Goal: Contribute content: Contribute content

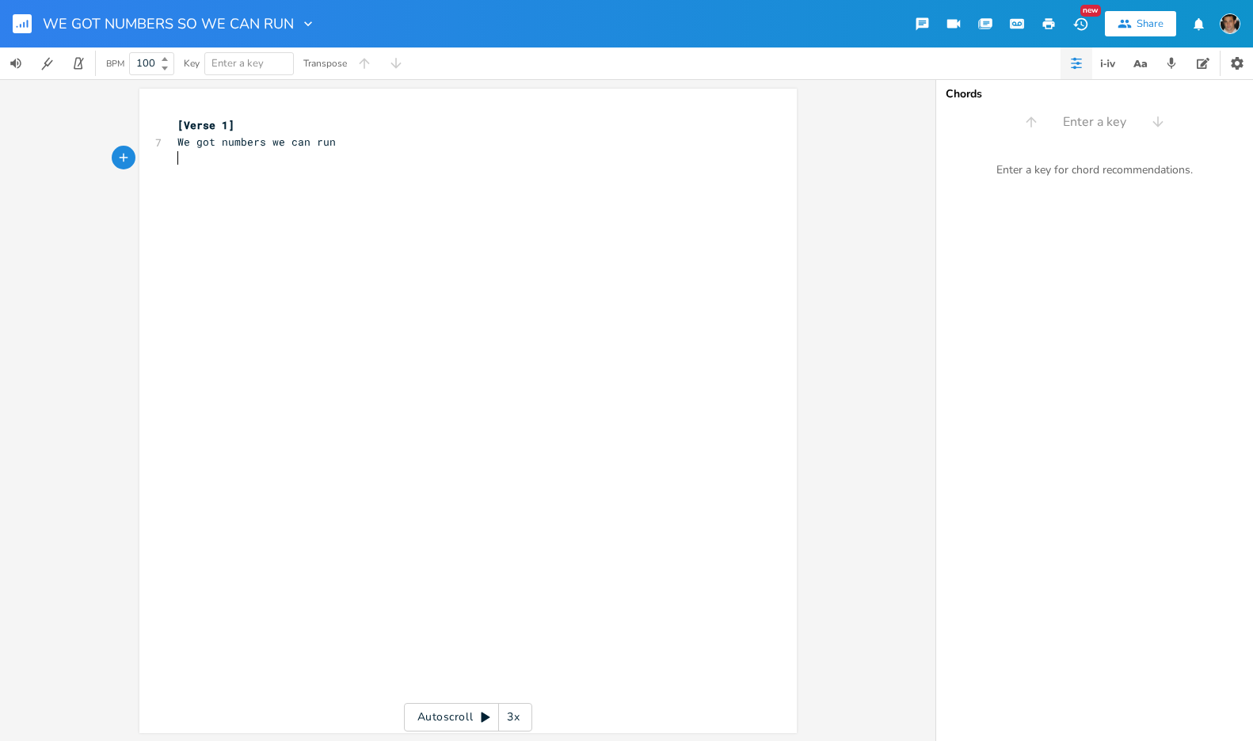
click at [417, 209] on div "xxxxxxxxxx [Verse 1] 7 We got numbers we can run ​" at bounding box center [479, 426] width 611 height 624
type textarea "We Got"
type textarea "go"
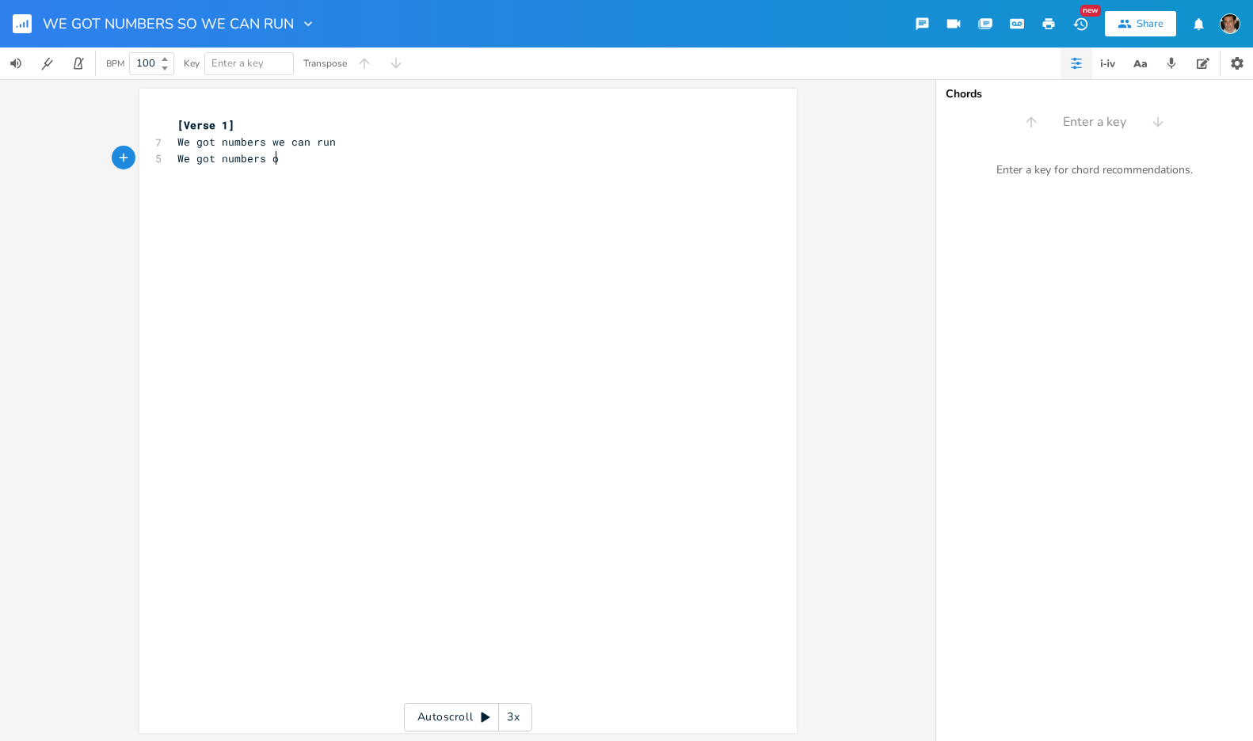
type textarea "t numbers o"
type textarea "so"
drag, startPoint x: 409, startPoint y: 161, endPoint x: 382, endPoint y: 2, distance: 160.7
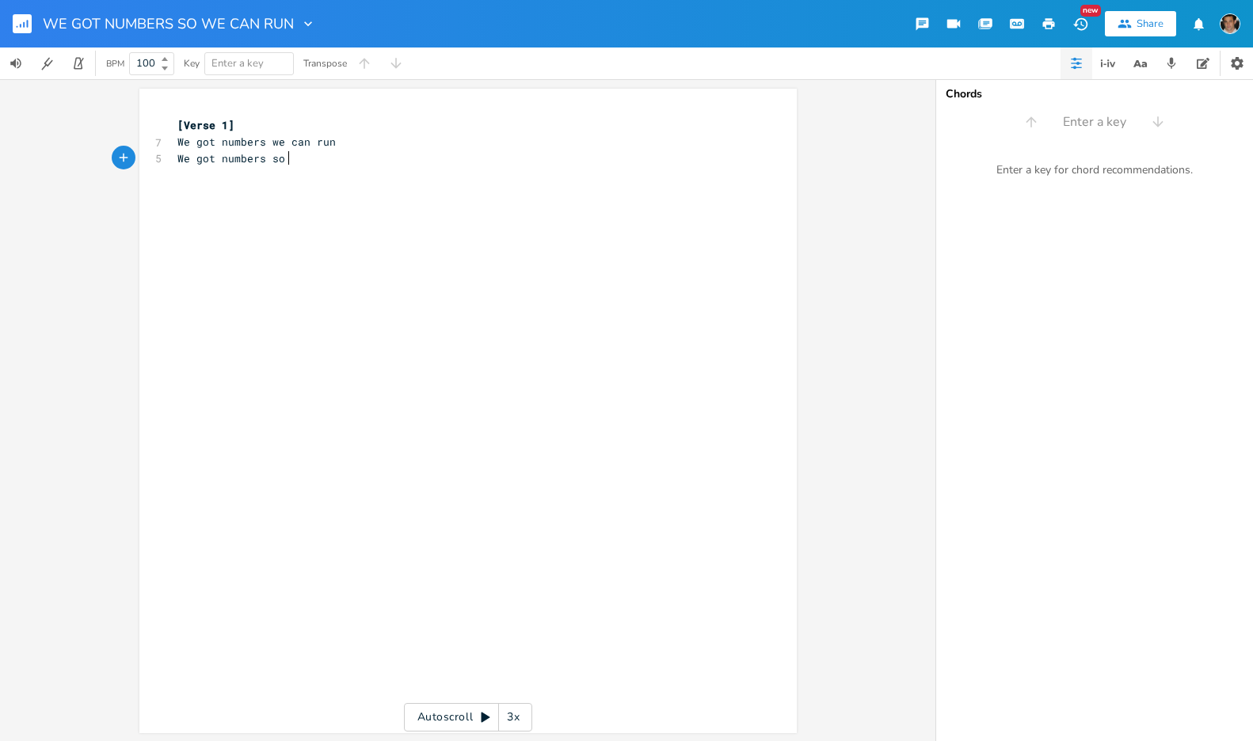
click at [409, 157] on pre "We got numbers so" at bounding box center [460, 158] width 572 height 17
click at [1112, 66] on icon "button" at bounding box center [1106, 63] width 19 height 19
click at [1144, 65] on icon "button" at bounding box center [1139, 64] width 20 height 20
click at [1083, 66] on button "button" at bounding box center [1075, 64] width 32 height 32
click at [1103, 61] on icon "button" at bounding box center [1106, 63] width 19 height 19
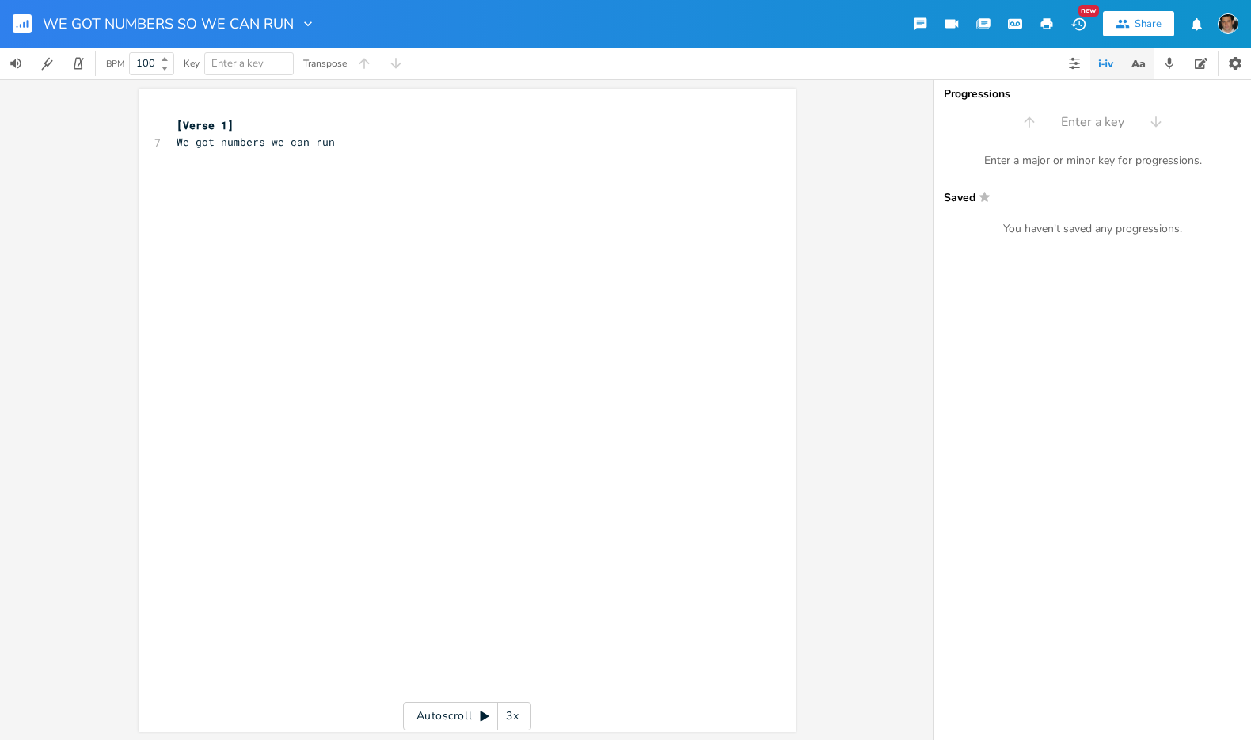
click at [1138, 60] on icon "button" at bounding box center [1139, 64] width 20 height 20
click at [1051, 116] on span "Enter a word" at bounding box center [1093, 120] width 317 height 29
type input "run"
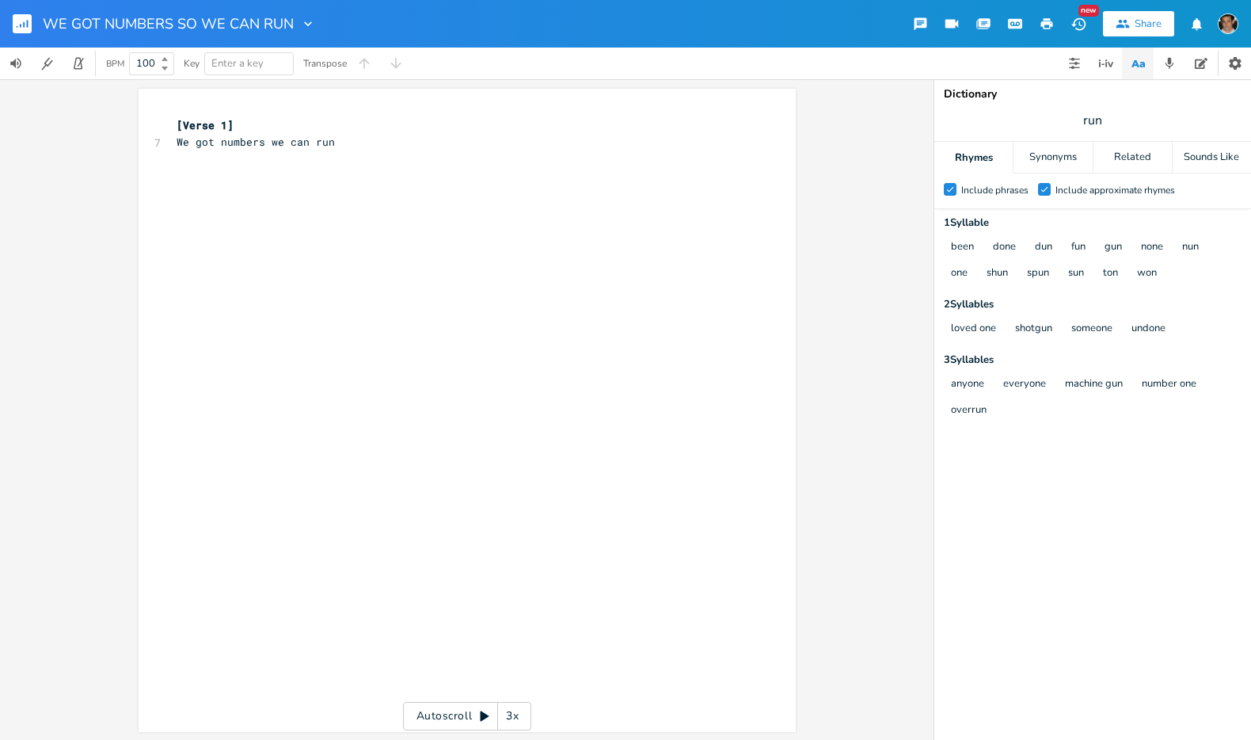
scroll to position [0, 0]
click at [359, 158] on pre "​" at bounding box center [459, 158] width 572 height 17
type textarea "W"
click at [352, 154] on pre "​" at bounding box center [459, 158] width 572 height 17
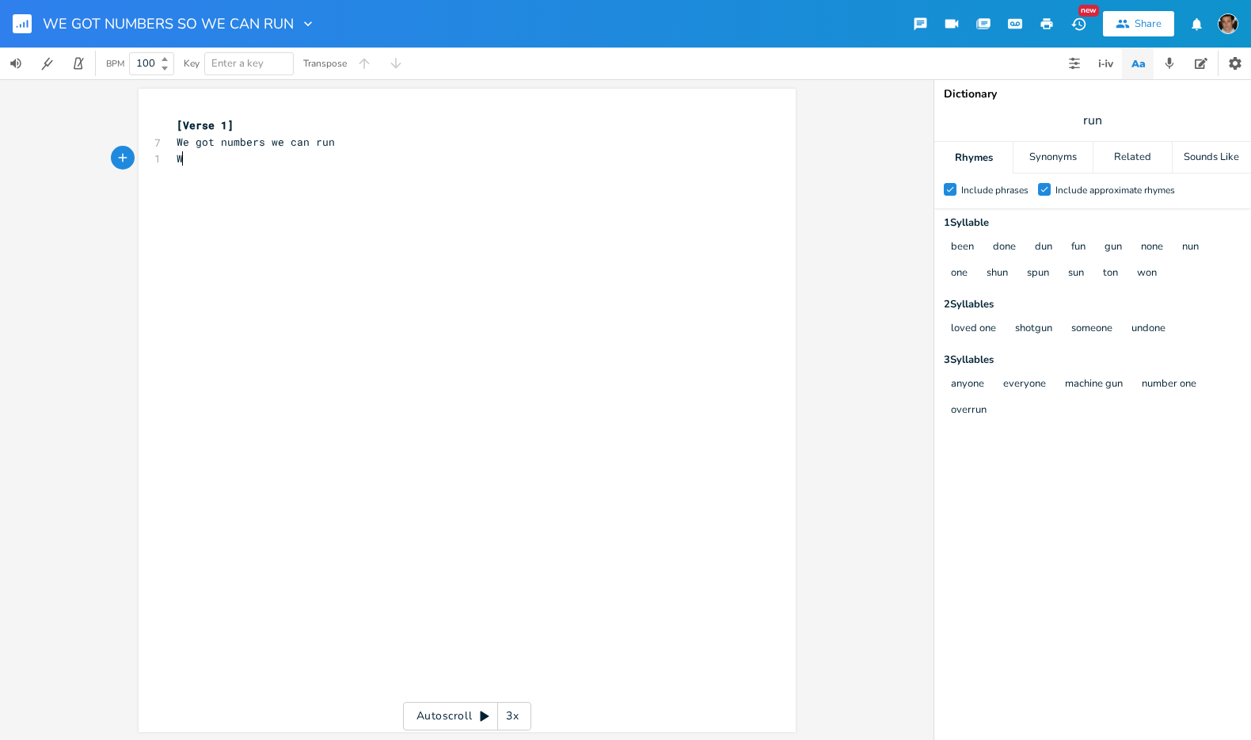
type textarea "We"
type textarea "W"
type textarea "e"
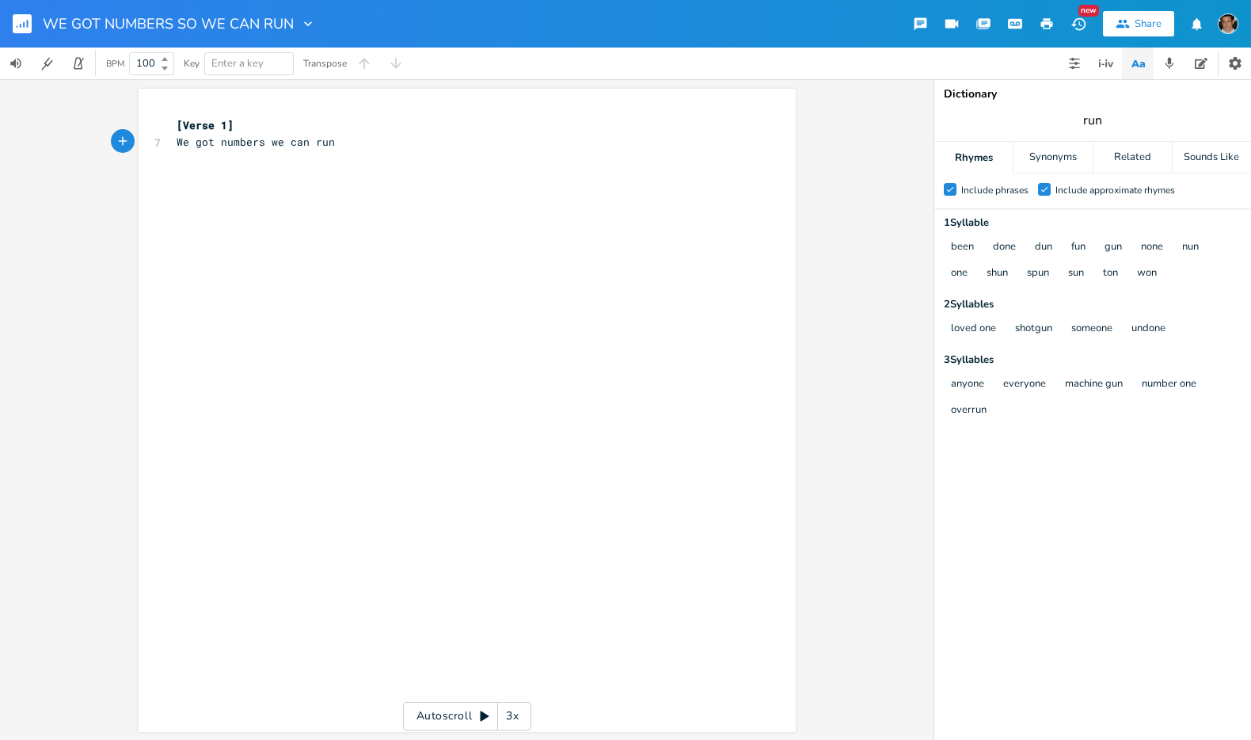
click at [1091, 124] on input "run" at bounding box center [1092, 120] width 19 height 17
type input "numbers"
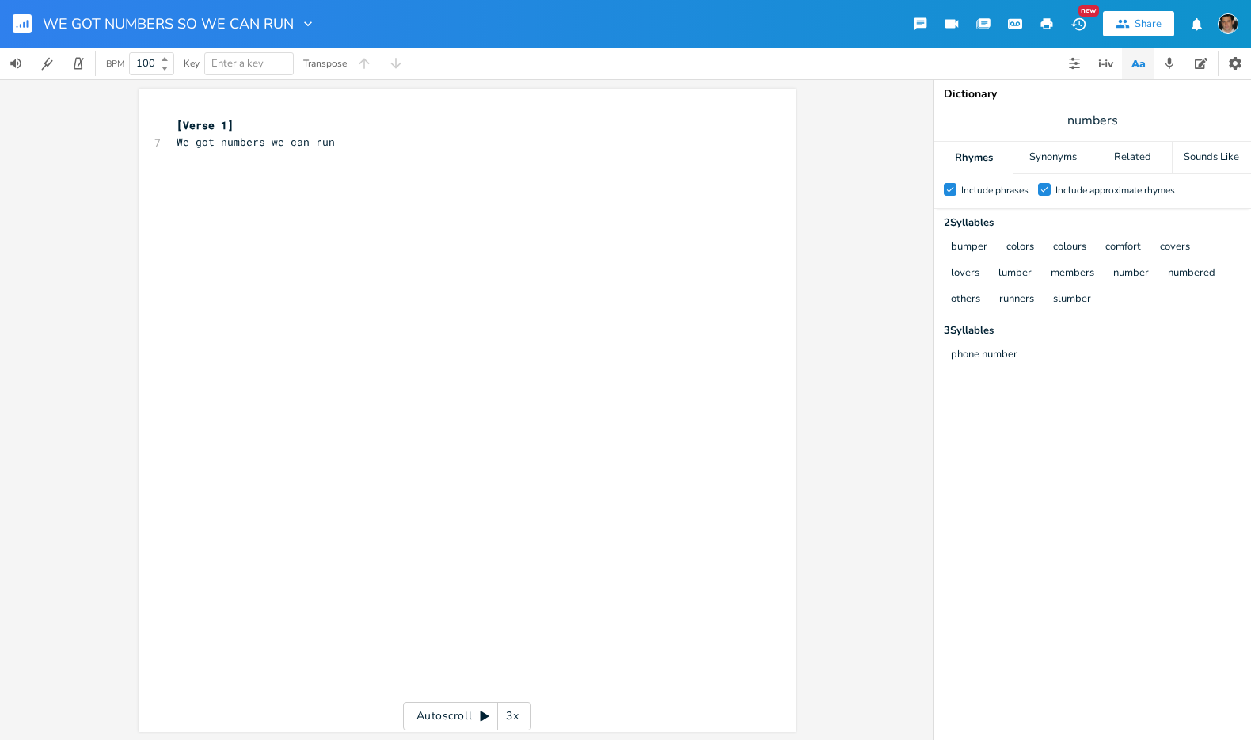
scroll to position [0, 0]
click at [440, 134] on pre "We got numbers we can run" at bounding box center [459, 142] width 572 height 17
click at [408, 150] on div "xxxxxxxxxx [Verse 1] 7 We got numbers we can run" at bounding box center [459, 134] width 572 height 40
click at [262, 141] on span "We got numbers we can run" at bounding box center [256, 140] width 158 height 14
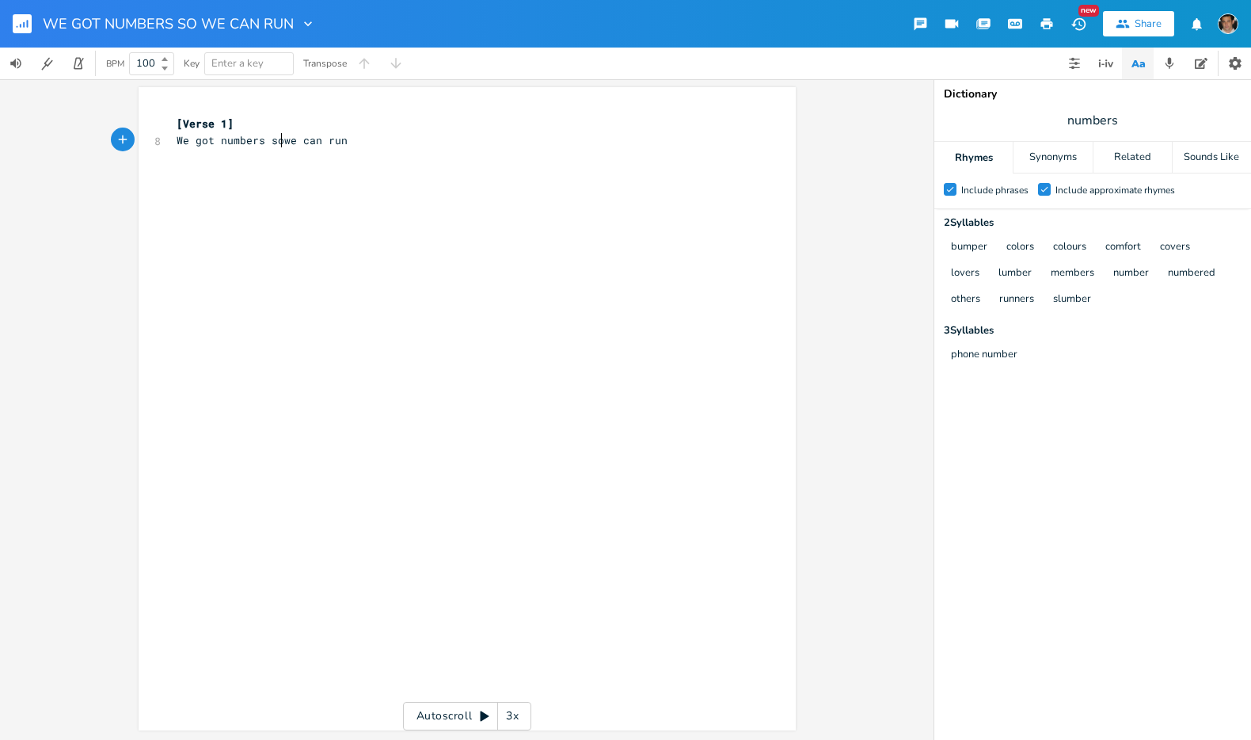
type textarea "so"
type textarea "ho"
type textarea "Hop on my shoulders and fins"
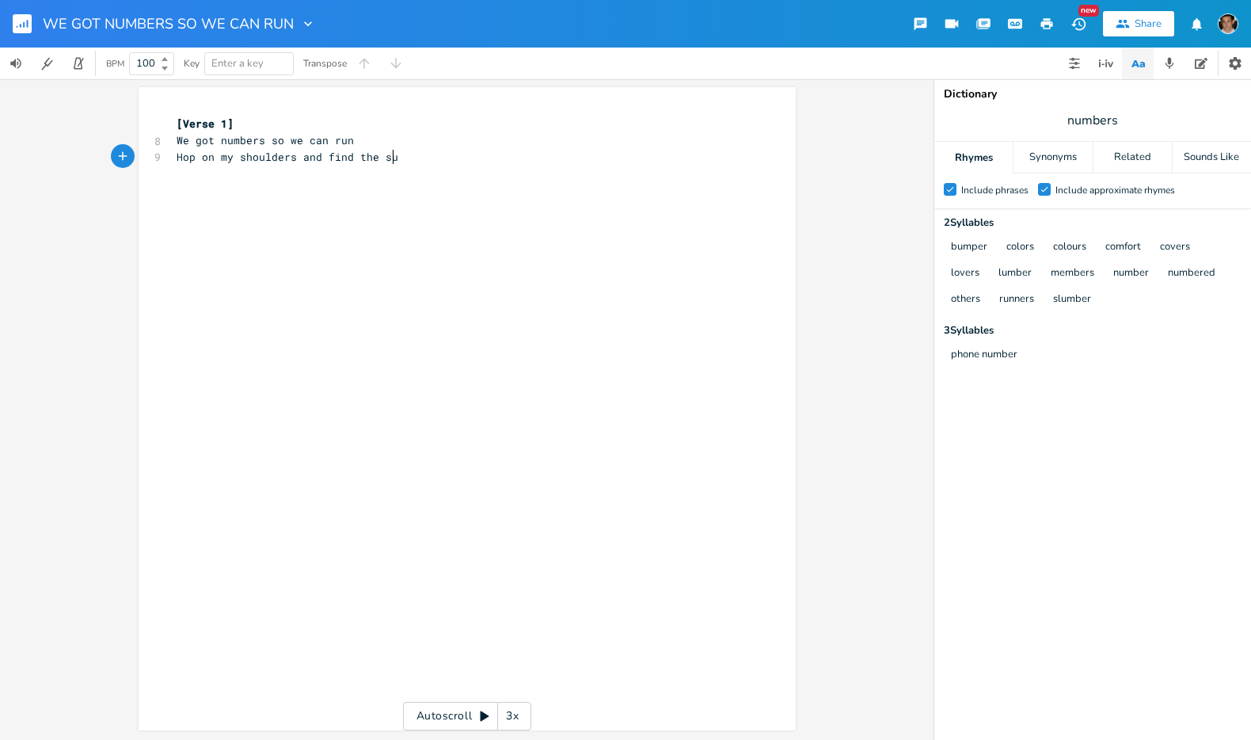
type textarea "d the sun"
click at [996, 158] on div "Rhymes" at bounding box center [974, 158] width 78 height 32
click at [1040, 158] on div "Synonyms" at bounding box center [1053, 158] width 78 height 32
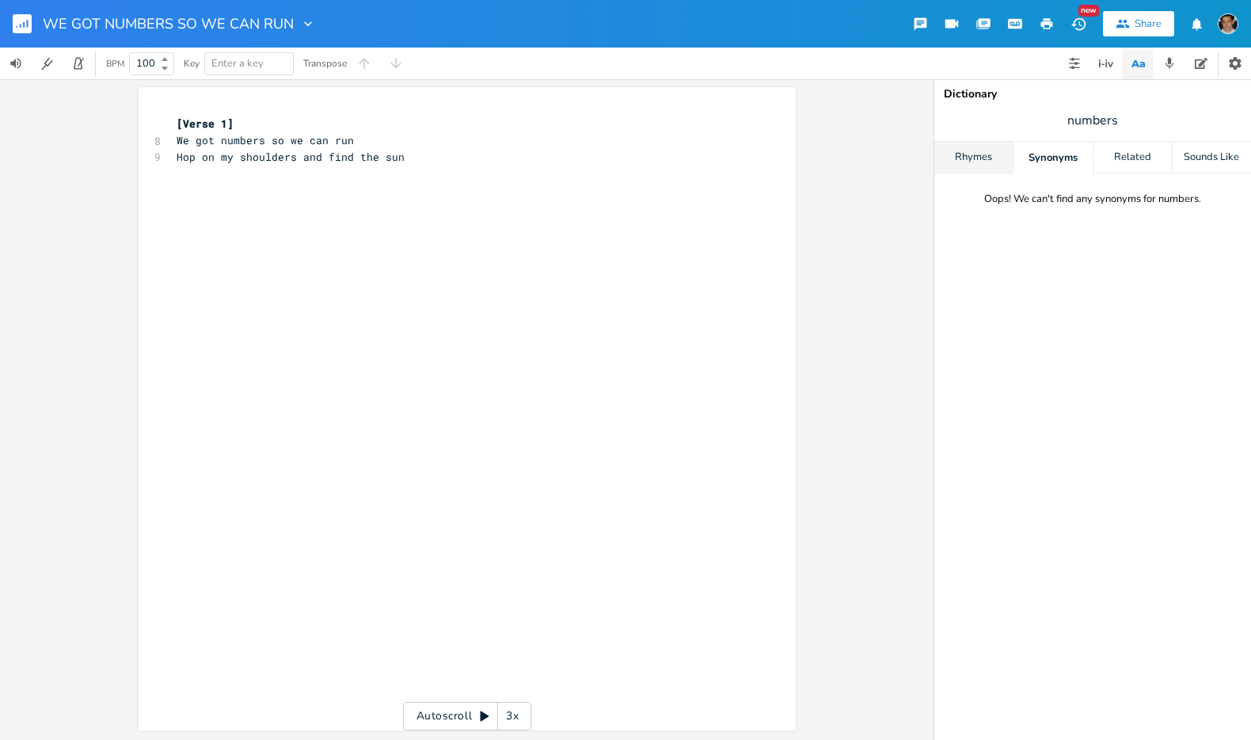
click at [988, 158] on div "Rhymes" at bounding box center [974, 158] width 78 height 32
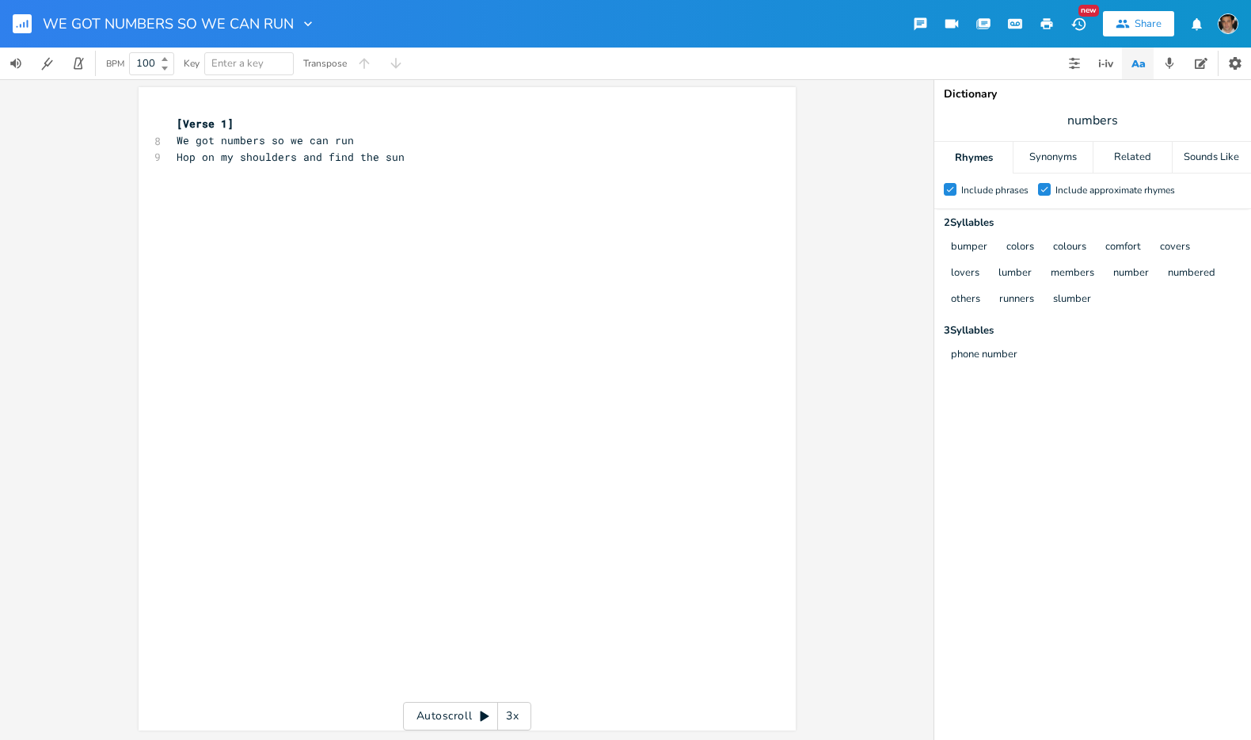
click at [1073, 133] on span "numbers" at bounding box center [1093, 120] width 317 height 29
type input "sun"
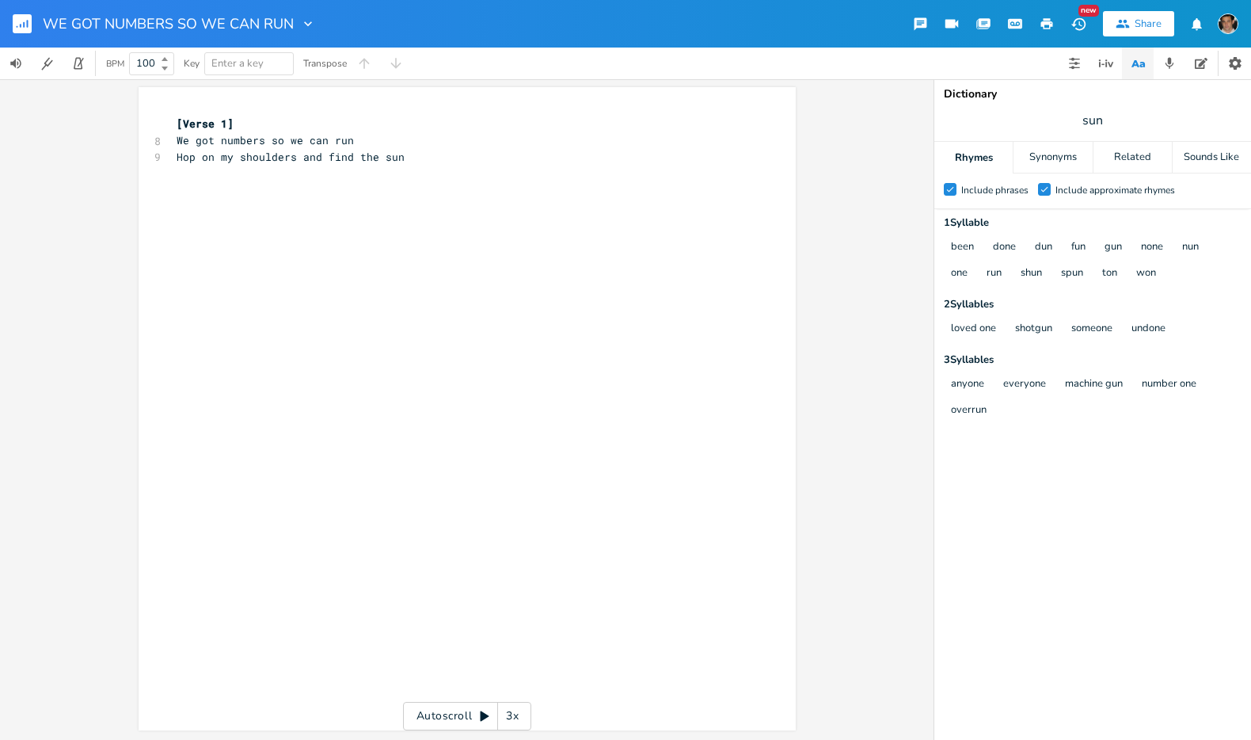
scroll to position [0, 0]
click at [410, 161] on pre "Hop on my shoulders and find the sun" at bounding box center [459, 157] width 572 height 17
type textarea "Where to now"
type textarea "d the sun"
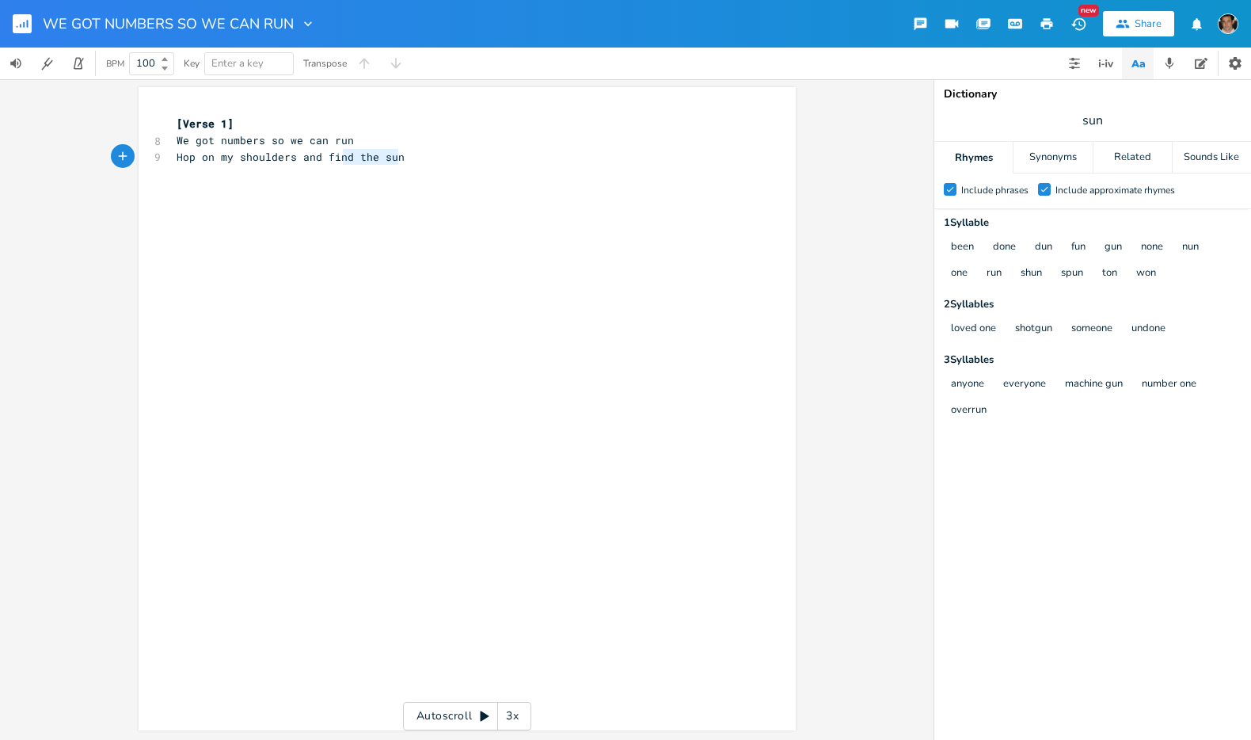
drag, startPoint x: 397, startPoint y: 154, endPoint x: 341, endPoint y: 156, distance: 56.3
click at [341, 156] on span "Hop on my shoulders and find the sun" at bounding box center [291, 157] width 228 height 14
click at [397, 163] on span "Hop on my shoulders and find the sun" at bounding box center [291, 157] width 228 height 14
type textarea "we;ll"
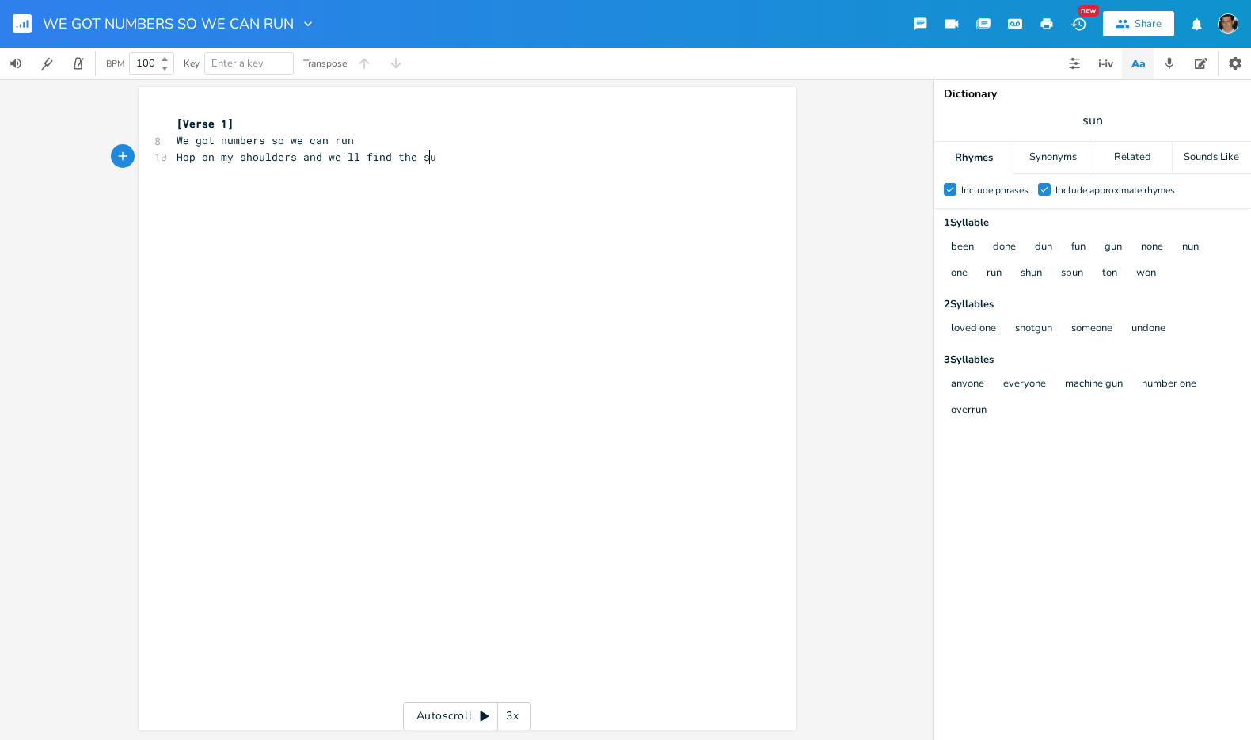
type textarea "'ll find the sun"
type textarea "We f"
type textarea "go"
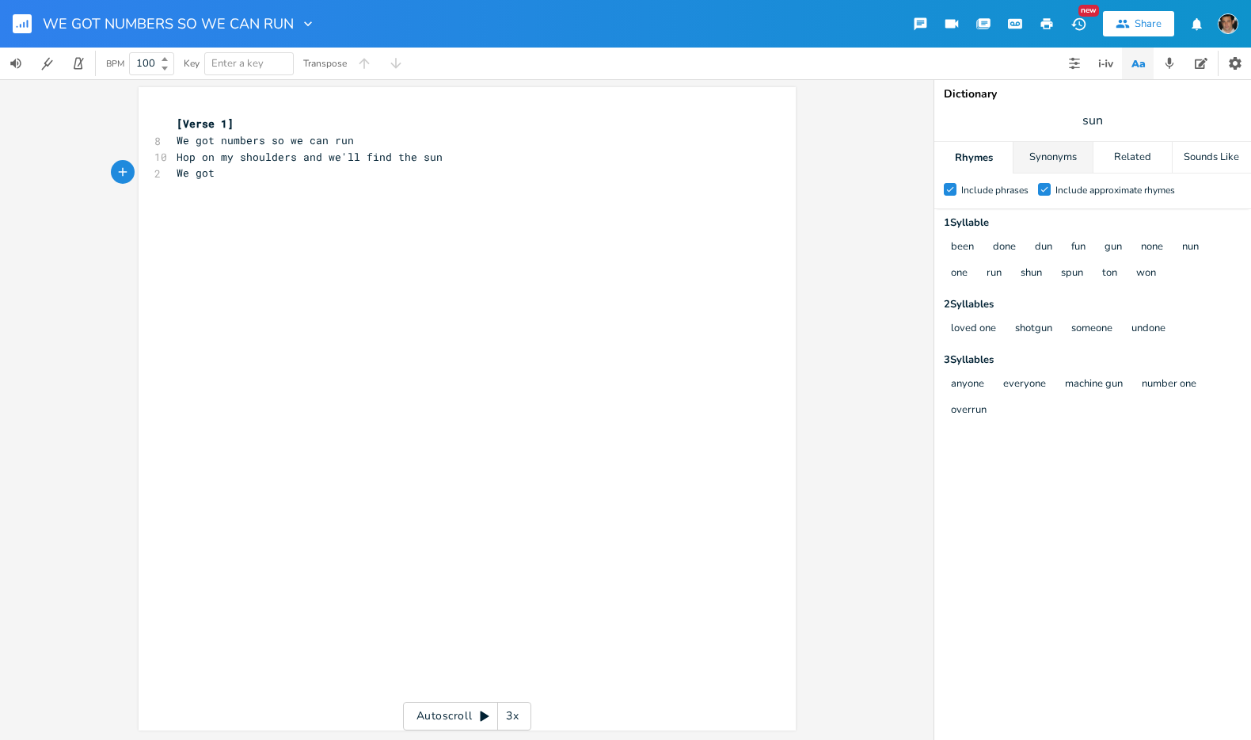
type textarea "t"
click at [1019, 149] on div "Synonyms" at bounding box center [1053, 158] width 78 height 32
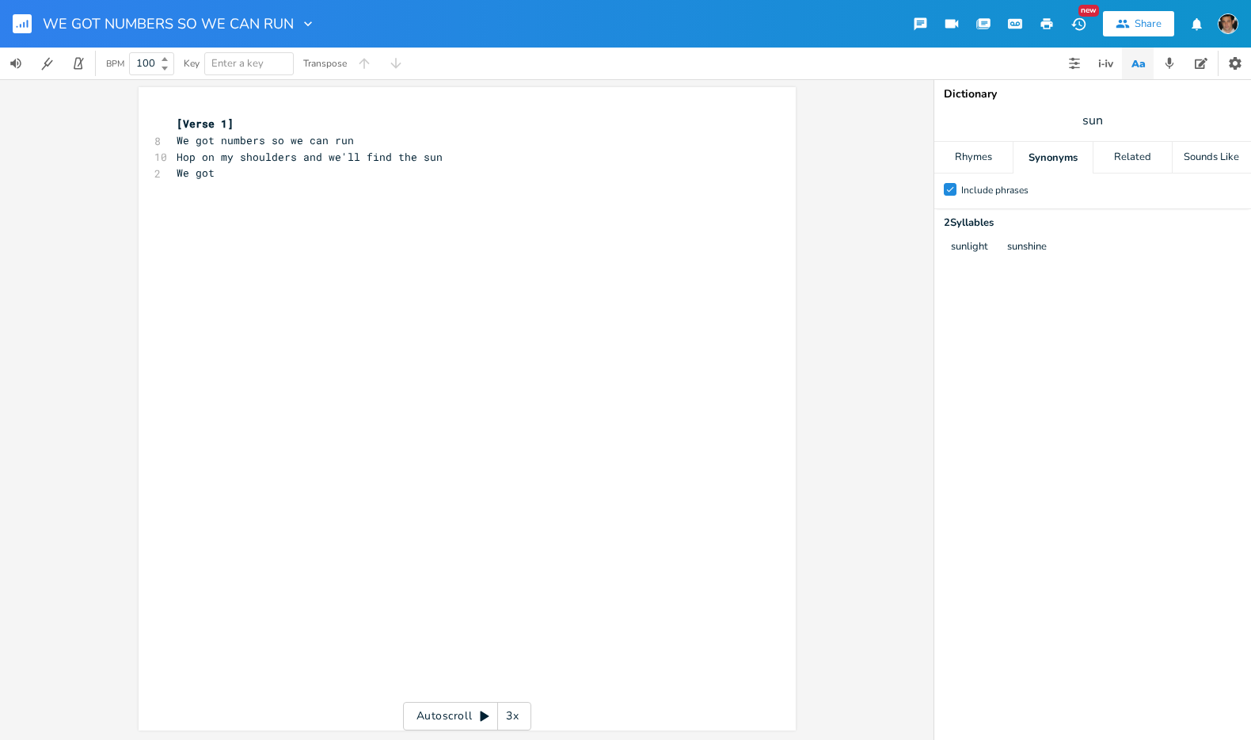
click at [1063, 126] on span "sun" at bounding box center [1093, 120] width 317 height 29
type input "numbers"
click at [1136, 119] on span "numbers" at bounding box center [1093, 120] width 317 height 29
click at [1132, 119] on span "numbers" at bounding box center [1093, 120] width 317 height 29
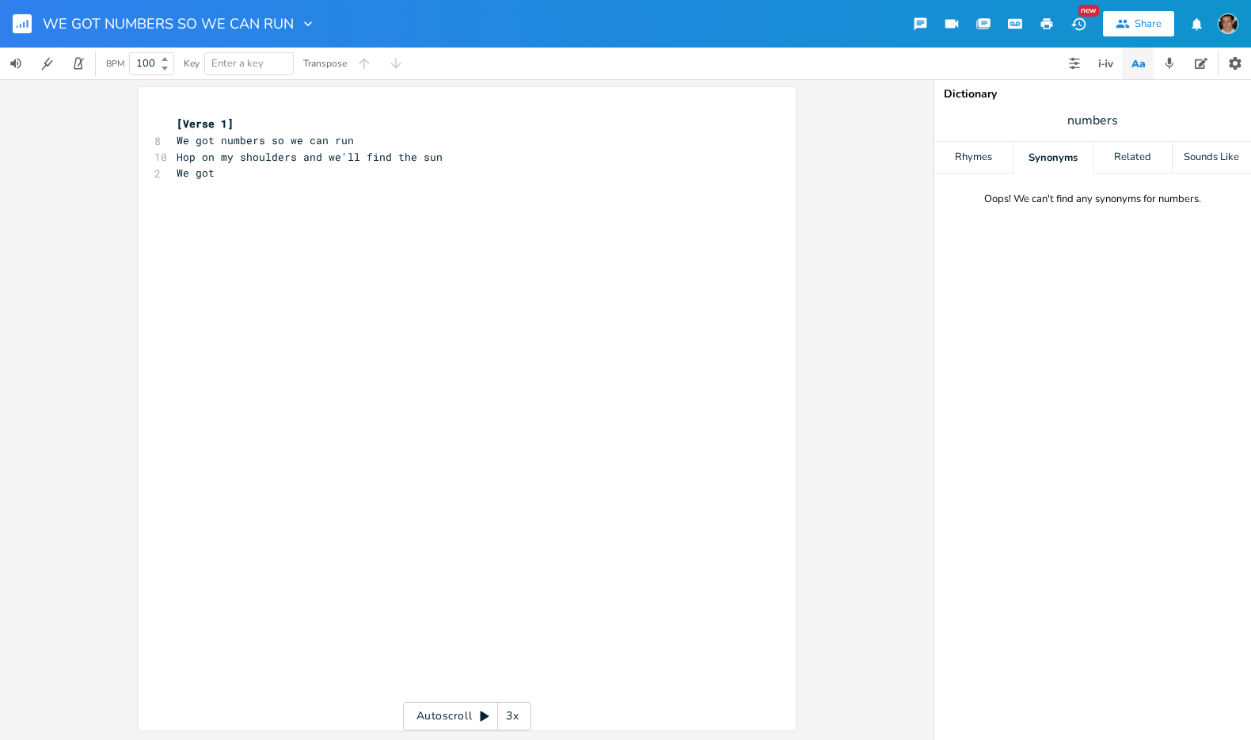
click at [1129, 119] on span "numbers" at bounding box center [1093, 120] width 317 height 29
click at [1108, 123] on input "numbers" at bounding box center [1093, 121] width 50 height 18
click at [1116, 120] on input "numbers" at bounding box center [1093, 121] width 50 height 18
type input "number"
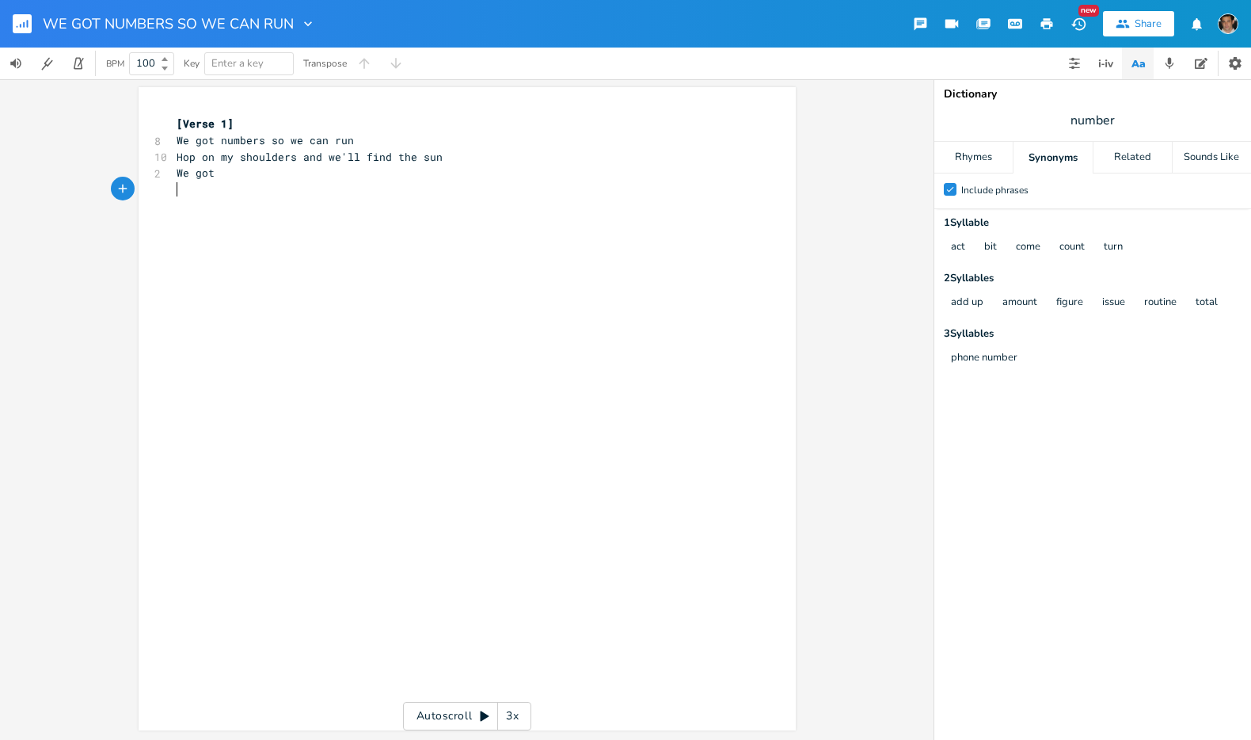
click at [519, 183] on pre "​" at bounding box center [459, 189] width 572 height 17
click at [510, 167] on pre "We got" at bounding box center [459, 173] width 572 height 17
